Goal: Find specific page/section: Find specific page/section

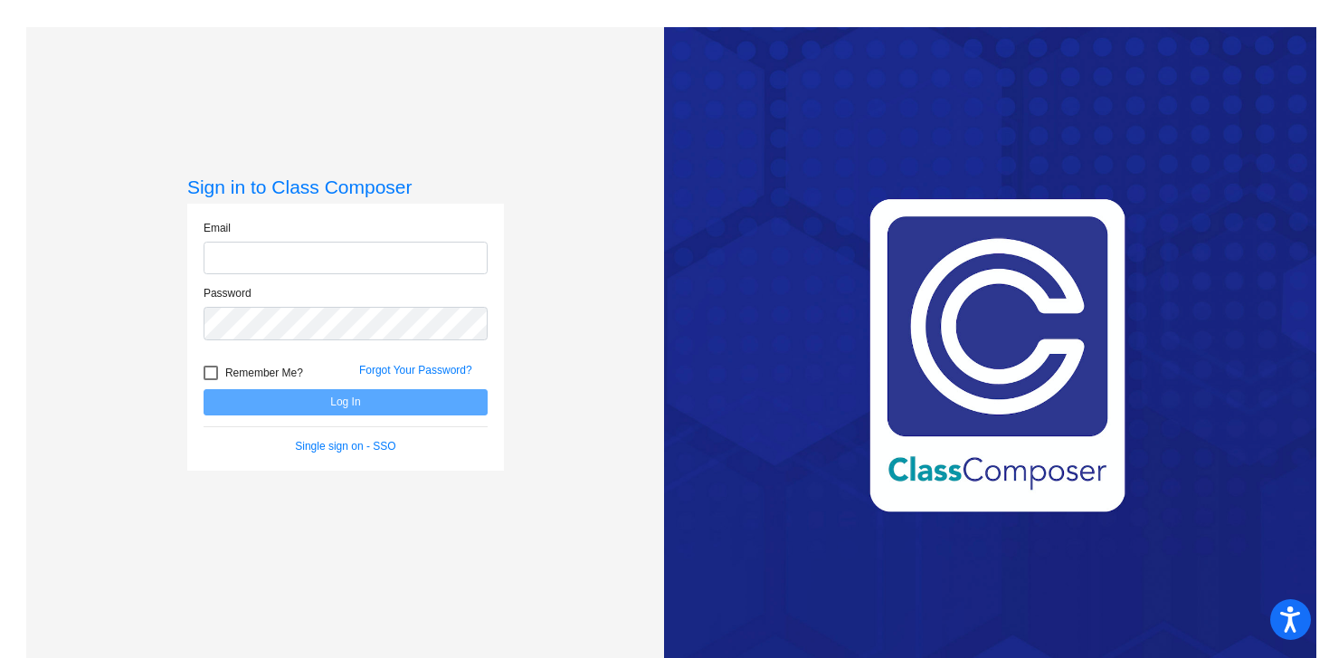
type input "[PERSON_NAME][EMAIL_ADDRESS][PERSON_NAME][DOMAIN_NAME]"
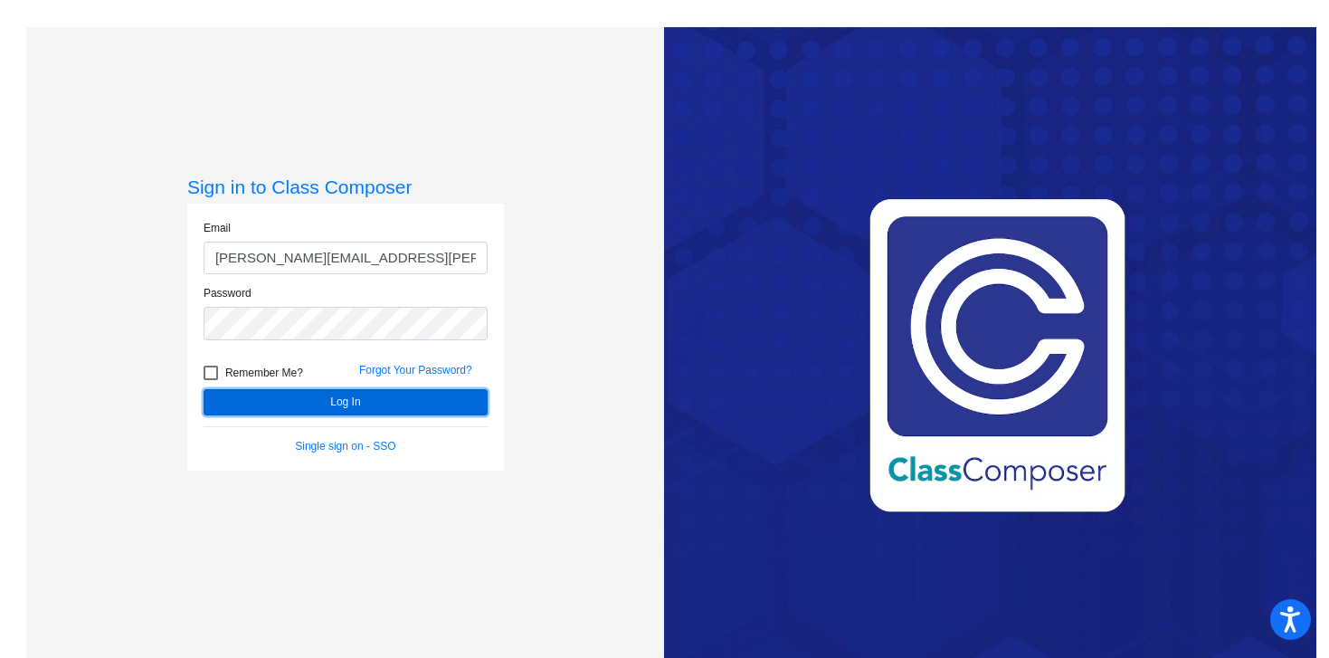
click at [347, 393] on button "Log In" at bounding box center [346, 402] width 284 height 26
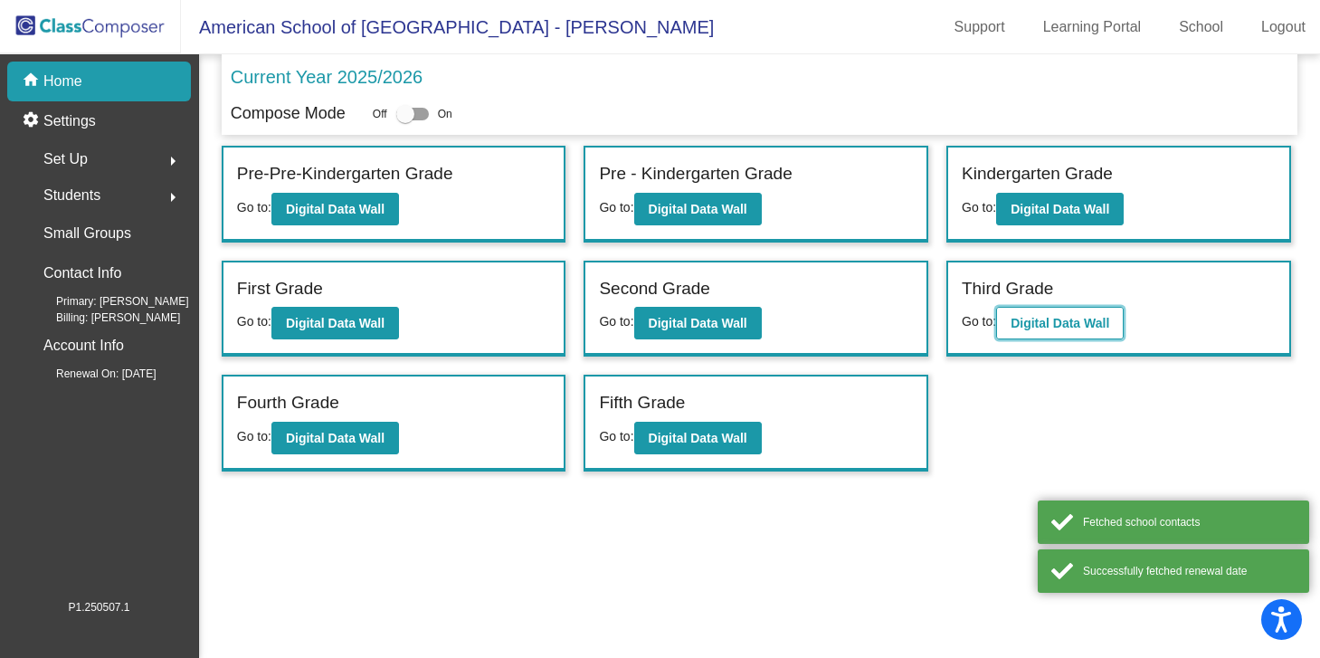
click at [1084, 319] on b "Digital Data Wall" at bounding box center [1060, 323] width 99 height 14
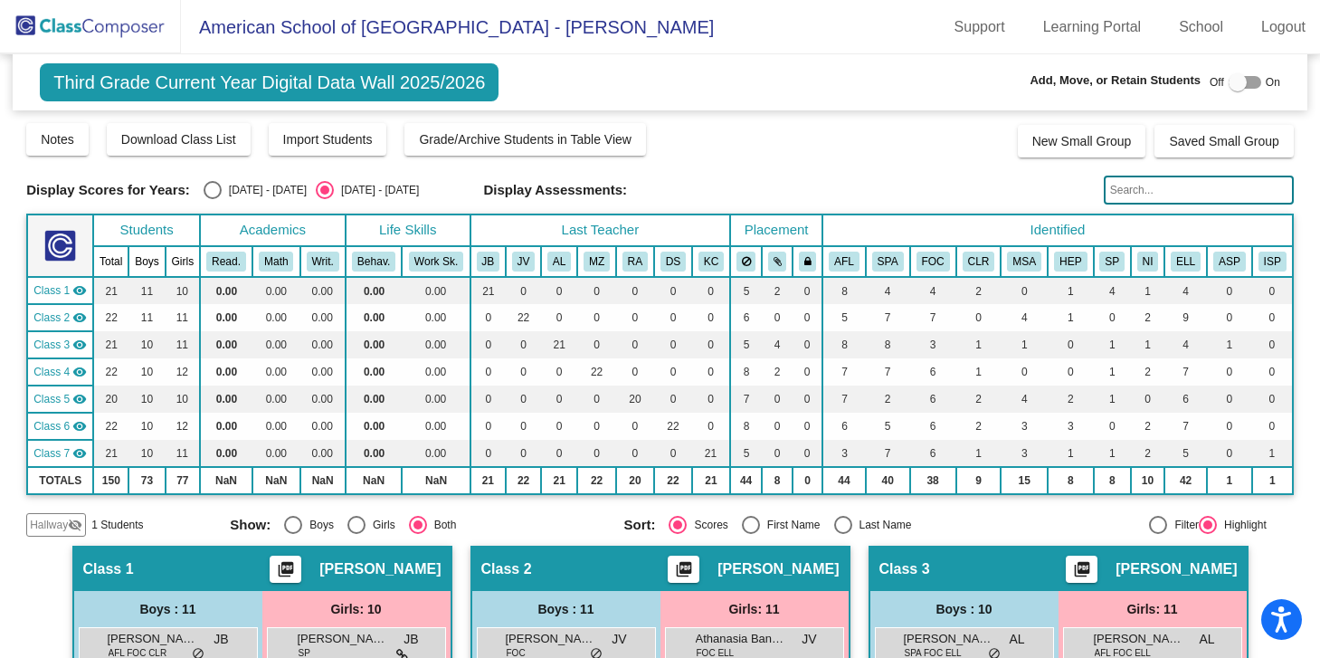
click at [1155, 190] on input "text" at bounding box center [1199, 190] width 190 height 29
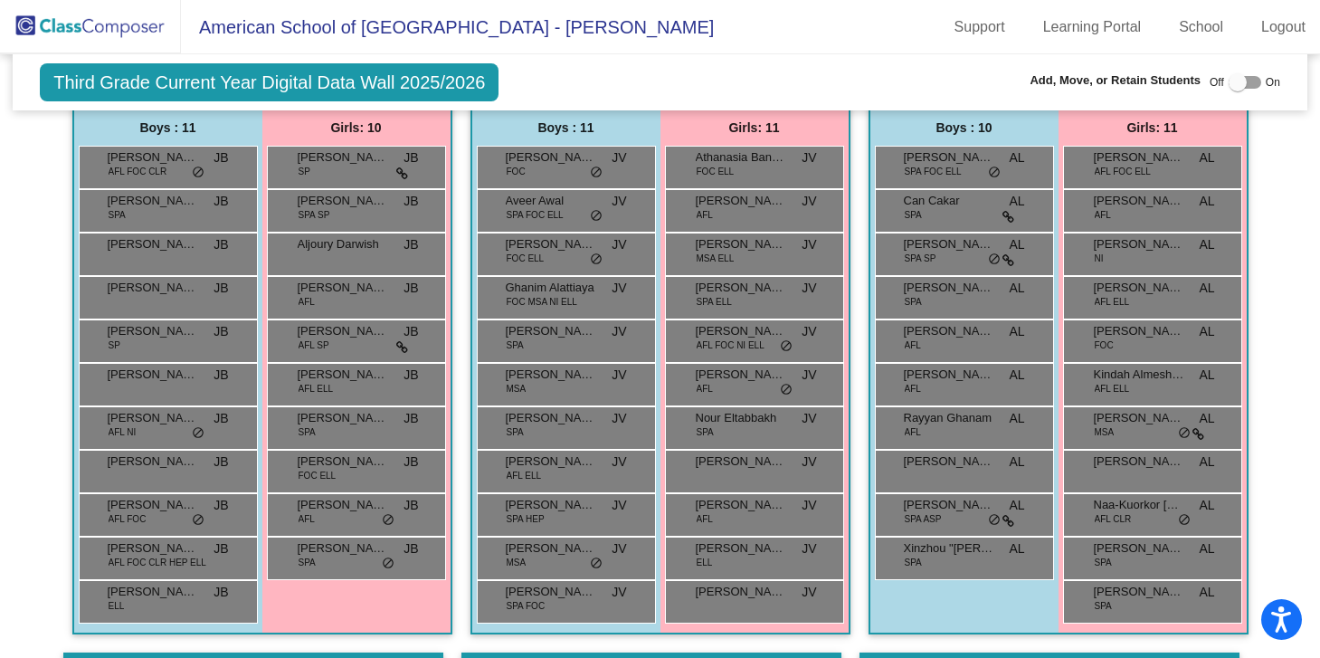
scroll to position [489, 0]
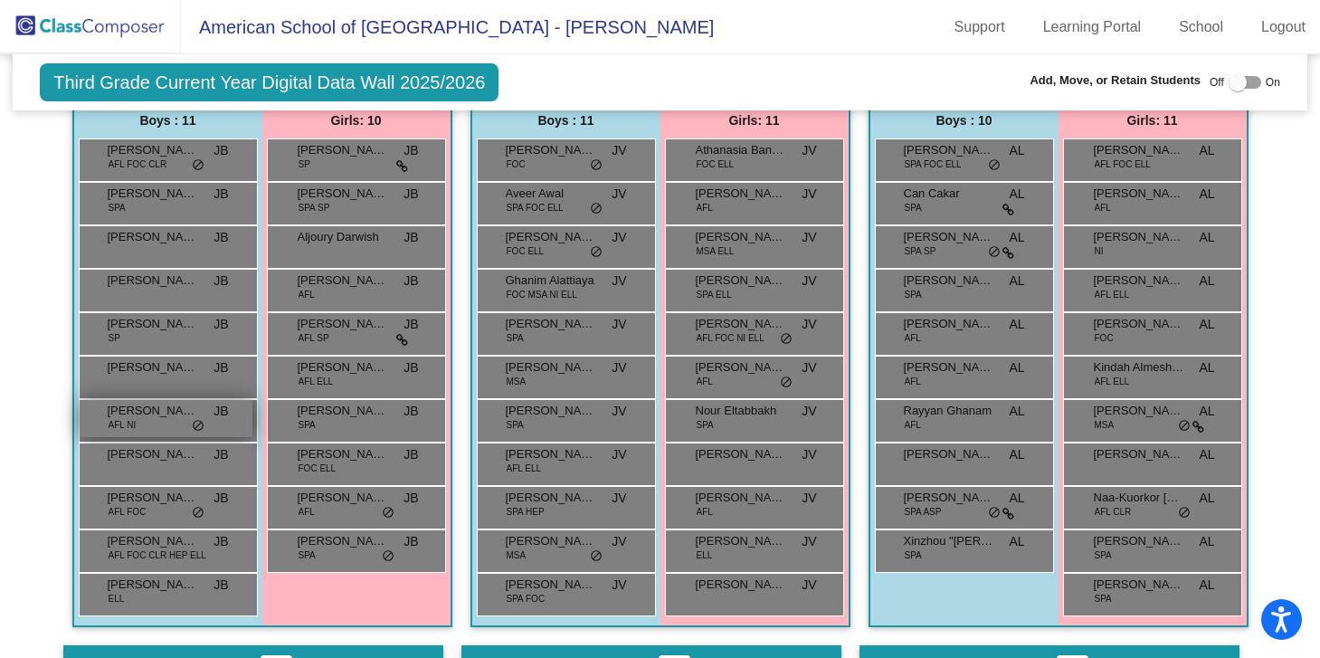
click at [139, 426] on div "[PERSON_NAME] AFL NI JB lock do_not_disturb_alt" at bounding box center [166, 418] width 173 height 37
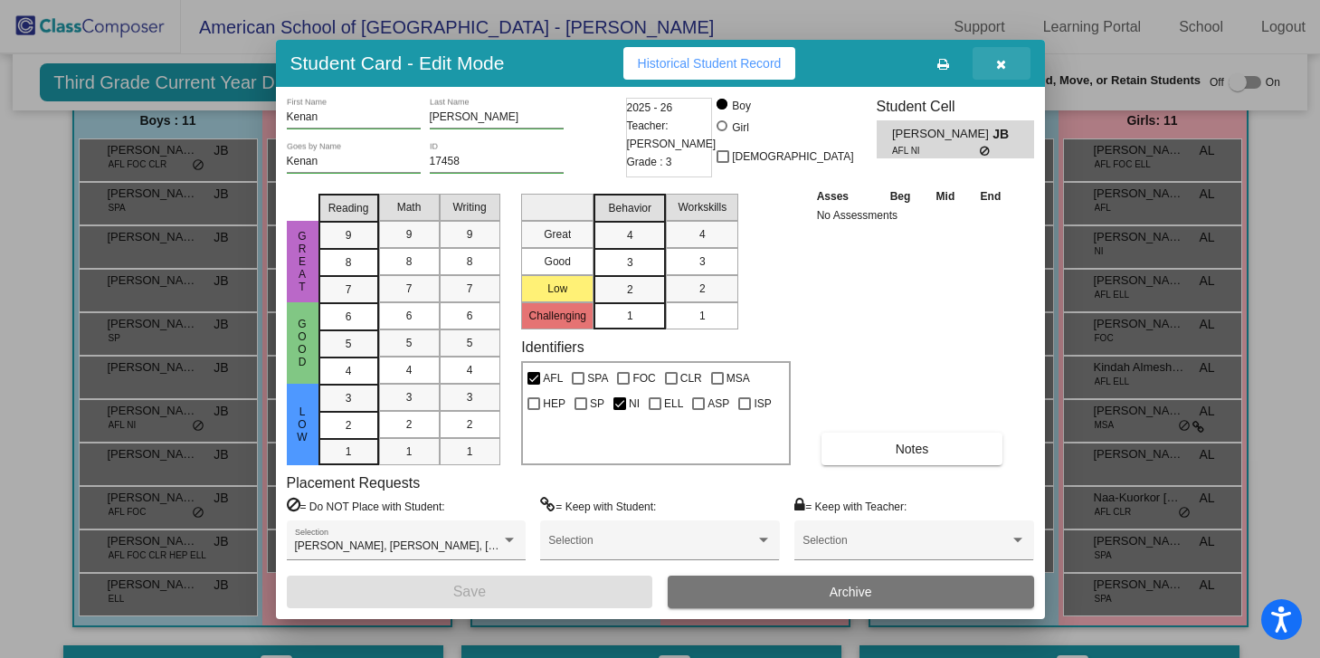
click at [1006, 59] on button "button" at bounding box center [1002, 63] width 58 height 33
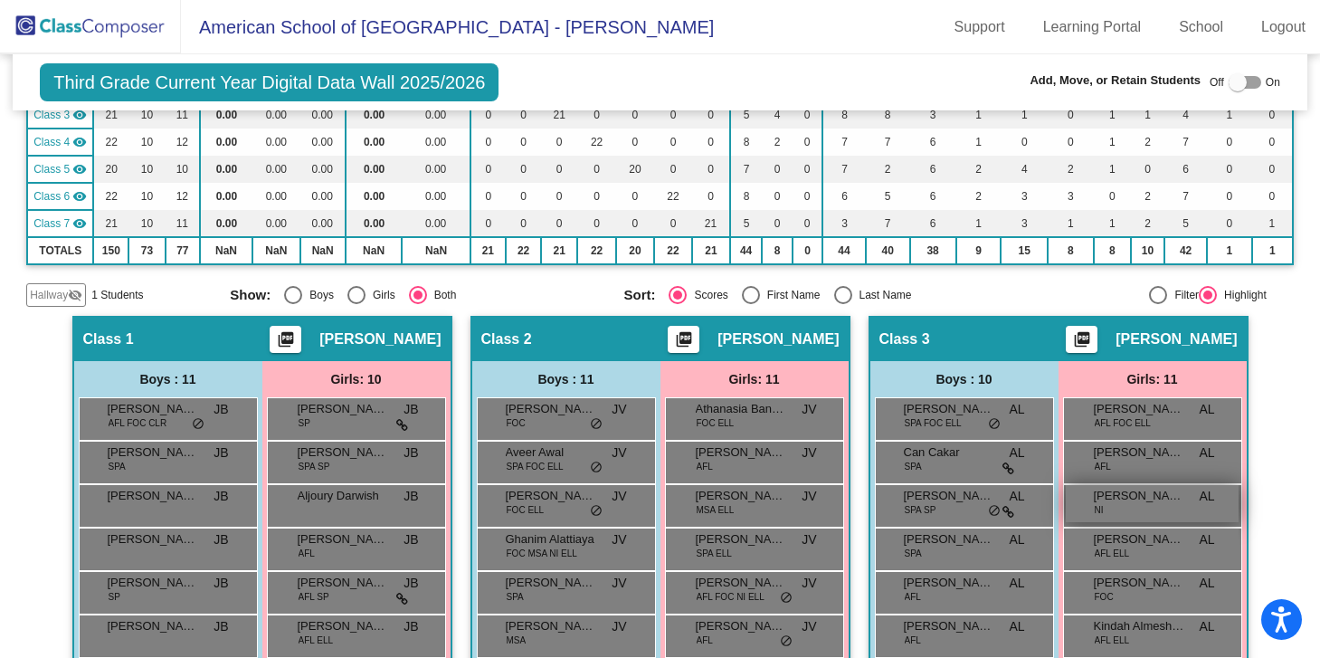
scroll to position [0, 0]
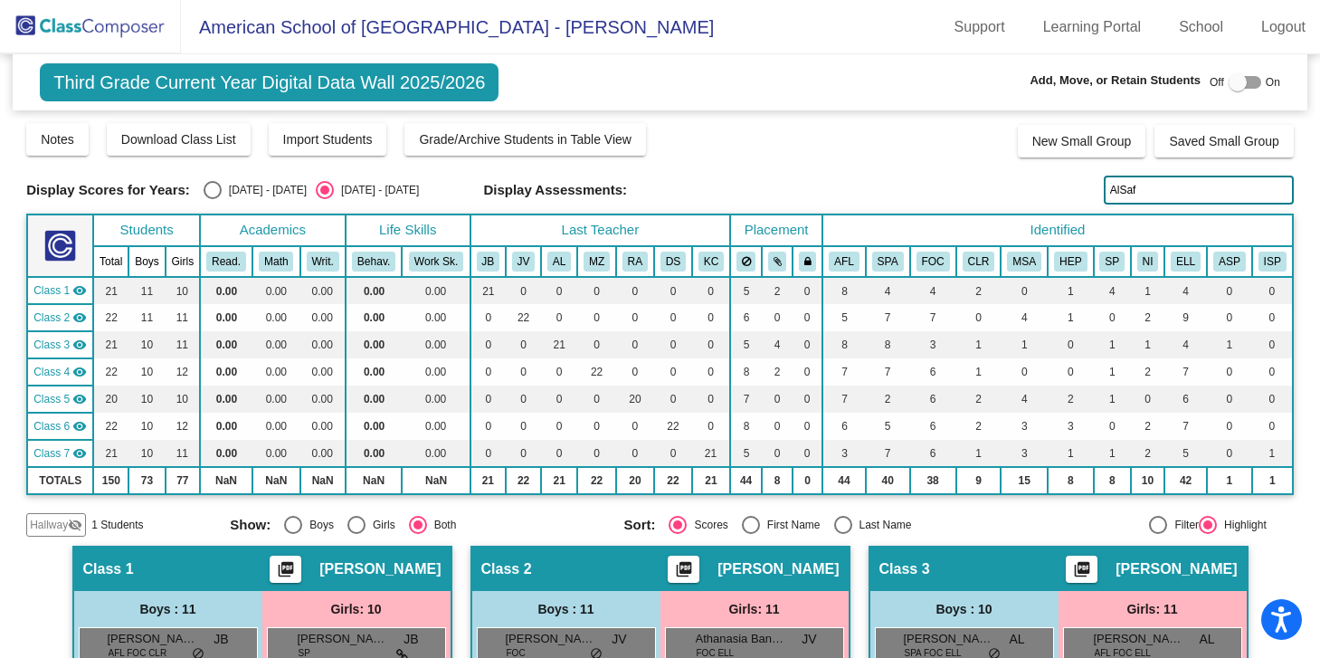
click at [1149, 190] on input "AlSaf" at bounding box center [1199, 190] width 190 height 29
type input "A"
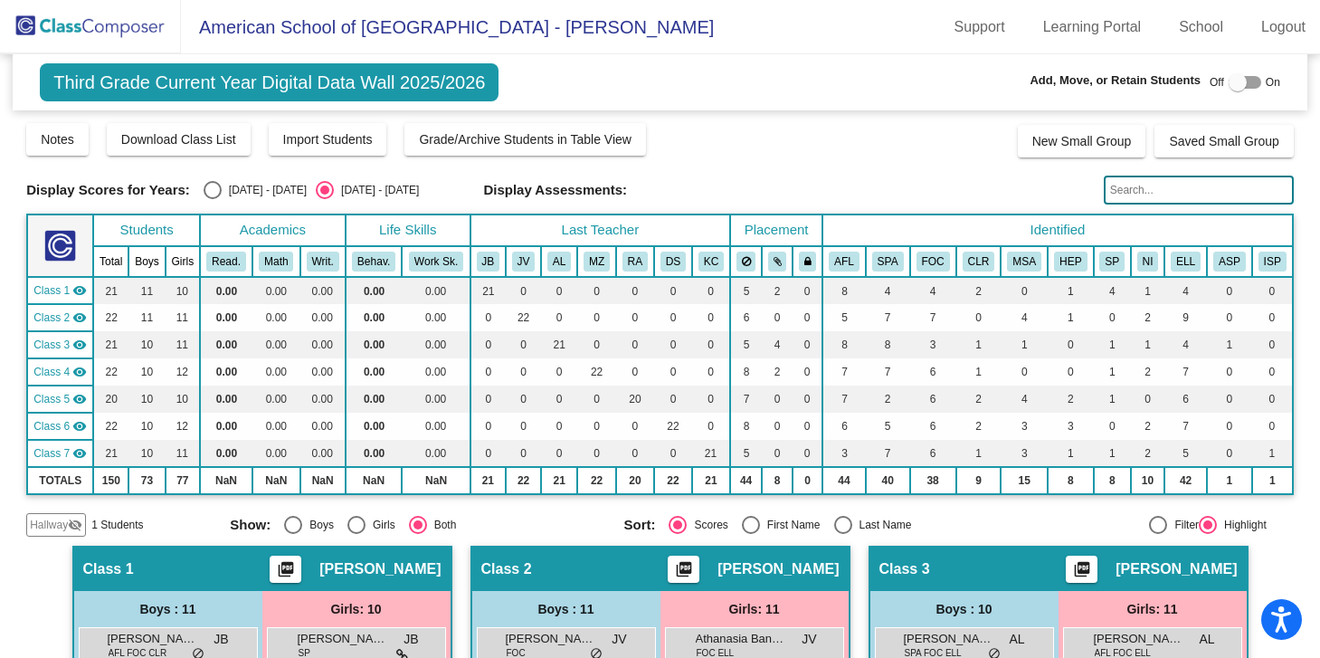
click at [1138, 193] on input "text" at bounding box center [1199, 190] width 190 height 29
click at [1218, 176] on input "text" at bounding box center [1199, 190] width 190 height 29
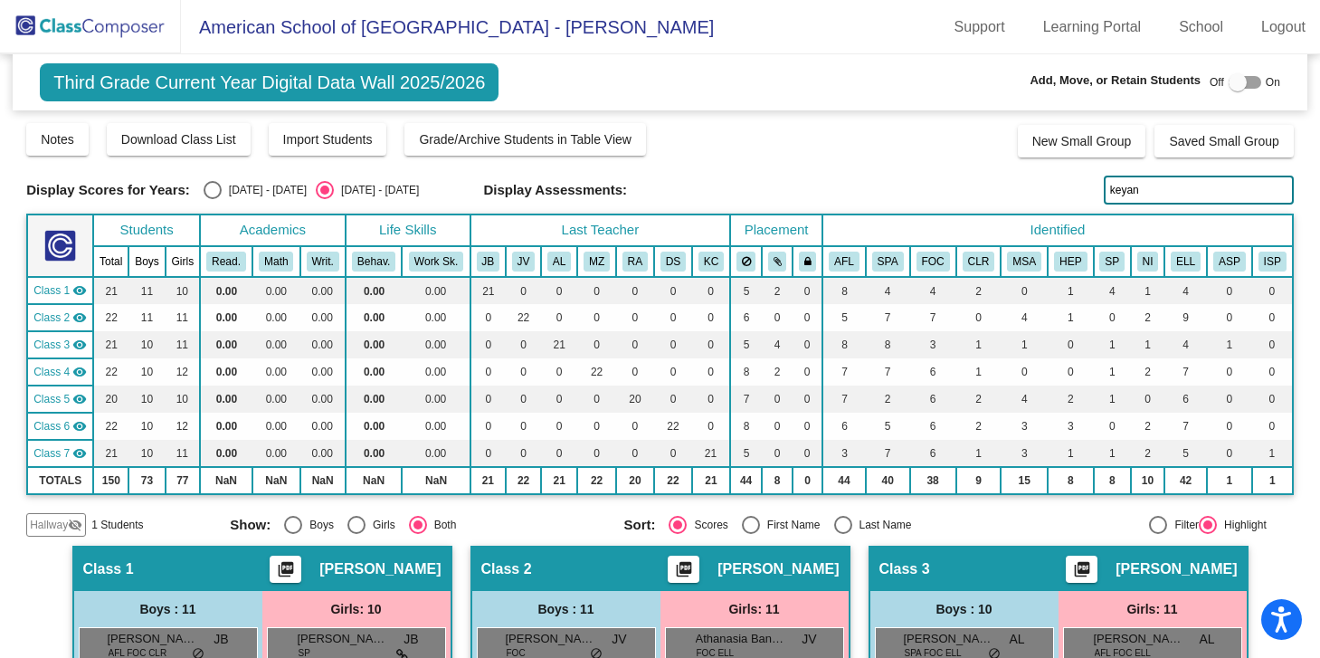
type input "keyan"
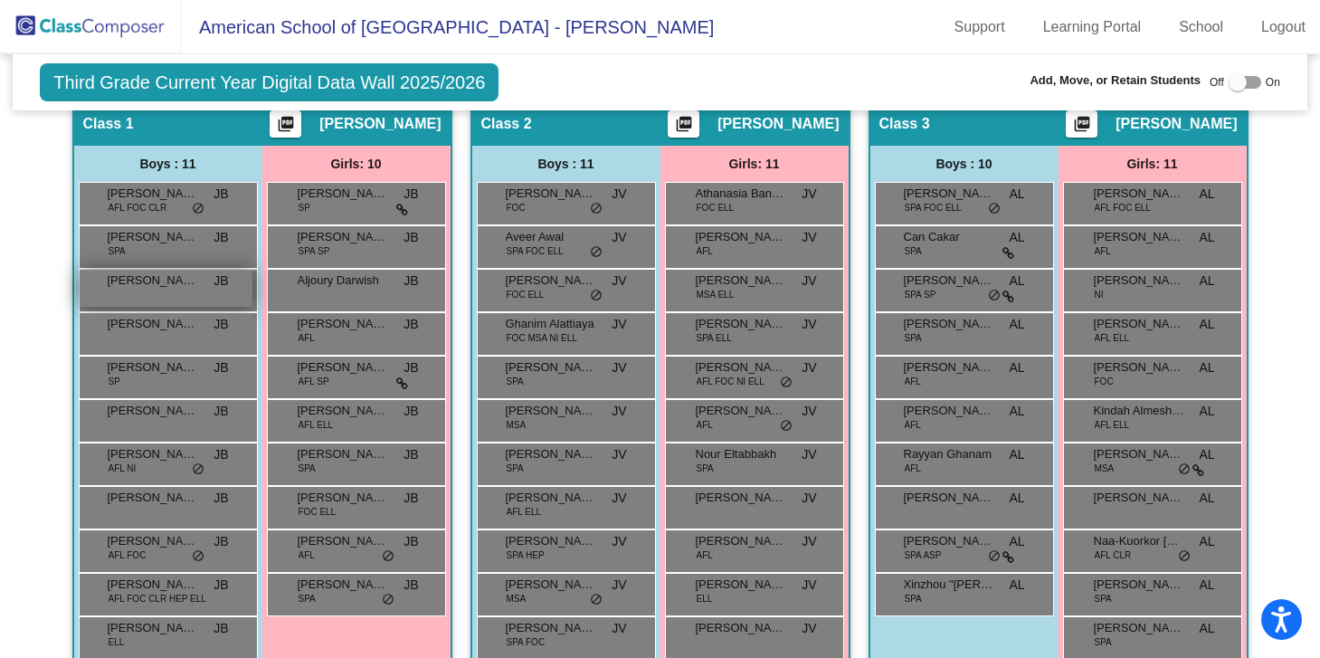
scroll to position [446, 0]
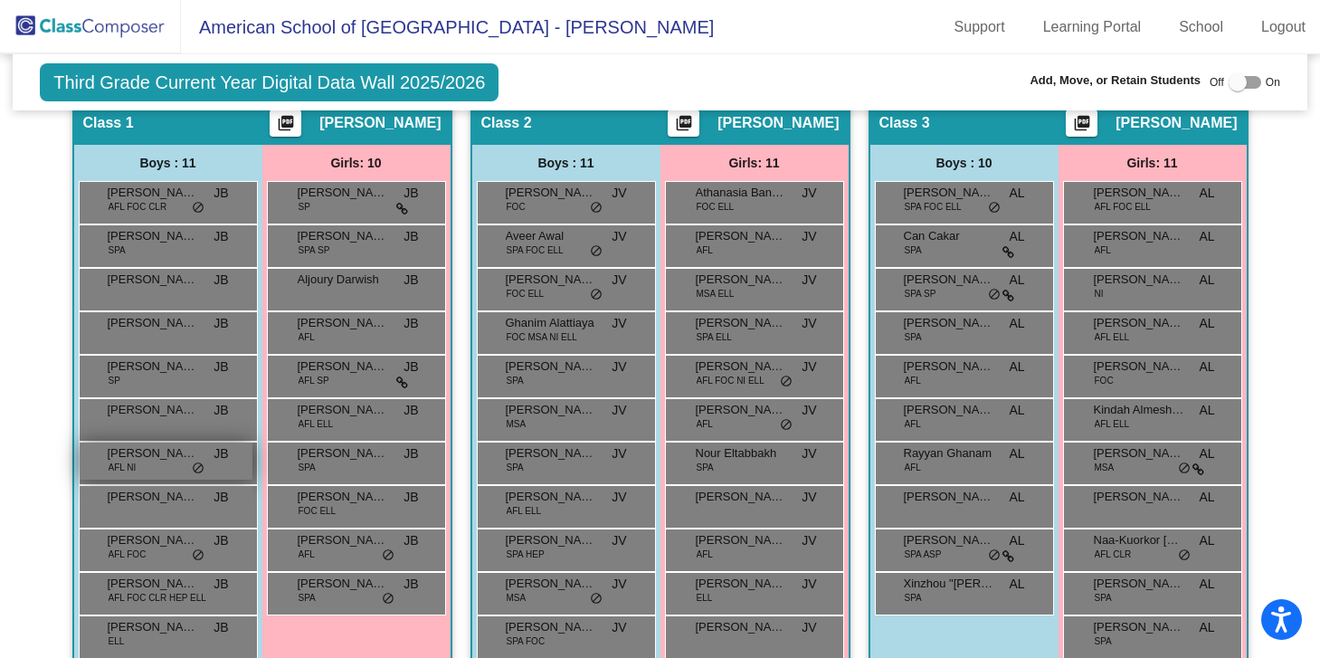
click at [184, 462] on div "[PERSON_NAME] AFL NI JB lock do_not_disturb_alt" at bounding box center [166, 460] width 173 height 37
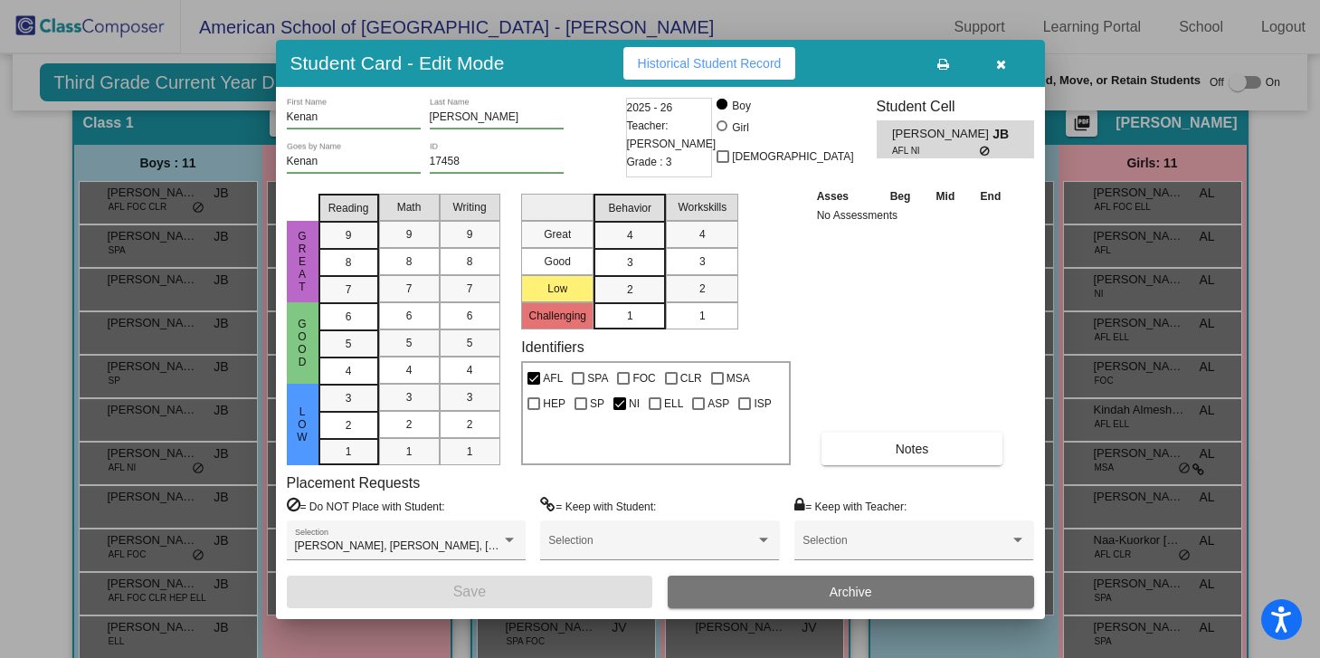
click at [1004, 60] on icon "button" at bounding box center [1001, 64] width 10 height 13
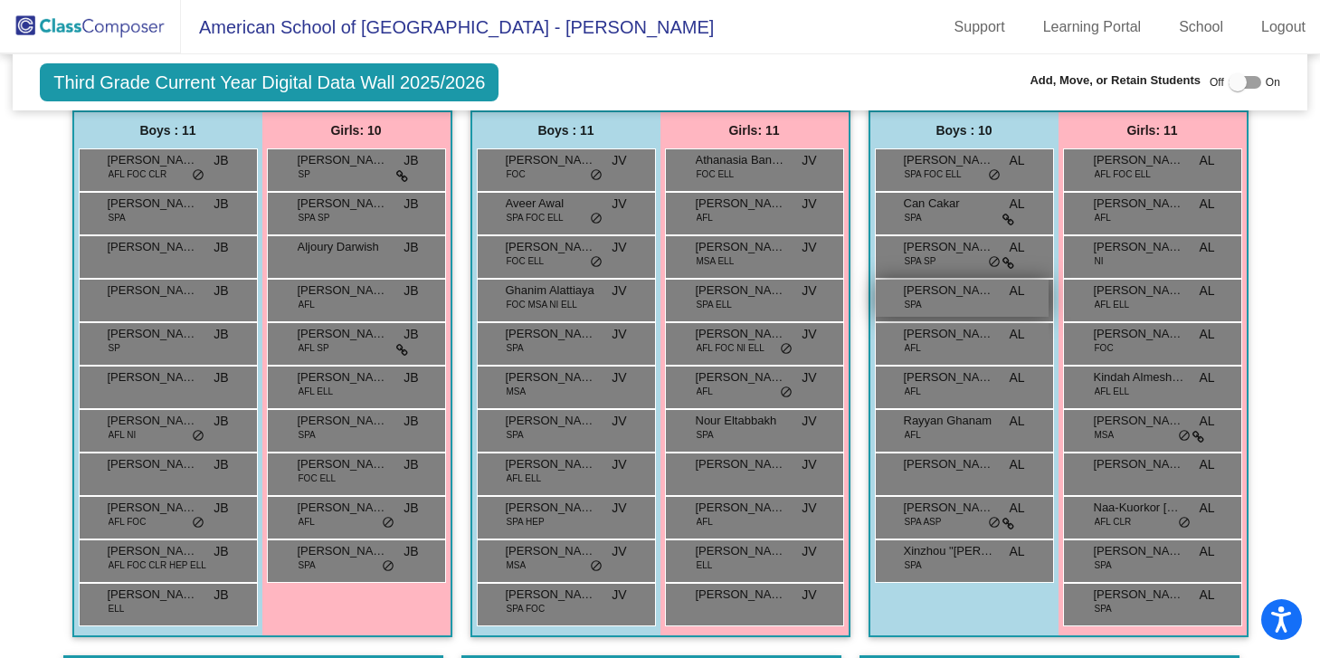
scroll to position [482, 0]
